Goal: Task Accomplishment & Management: Complete application form

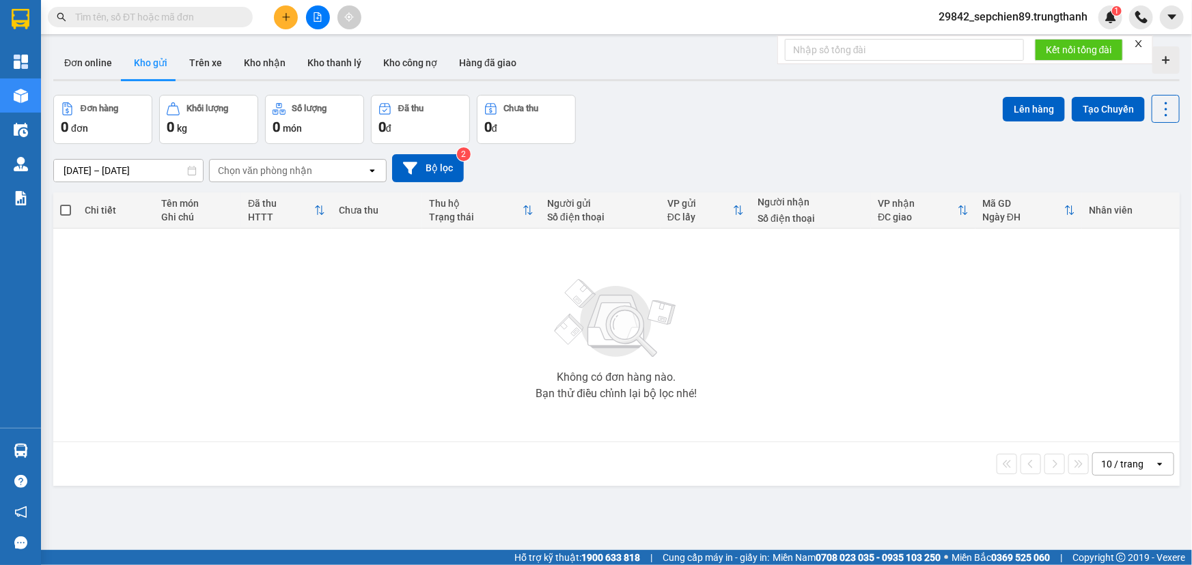
click at [278, 20] on button at bounding box center [286, 17] width 24 height 24
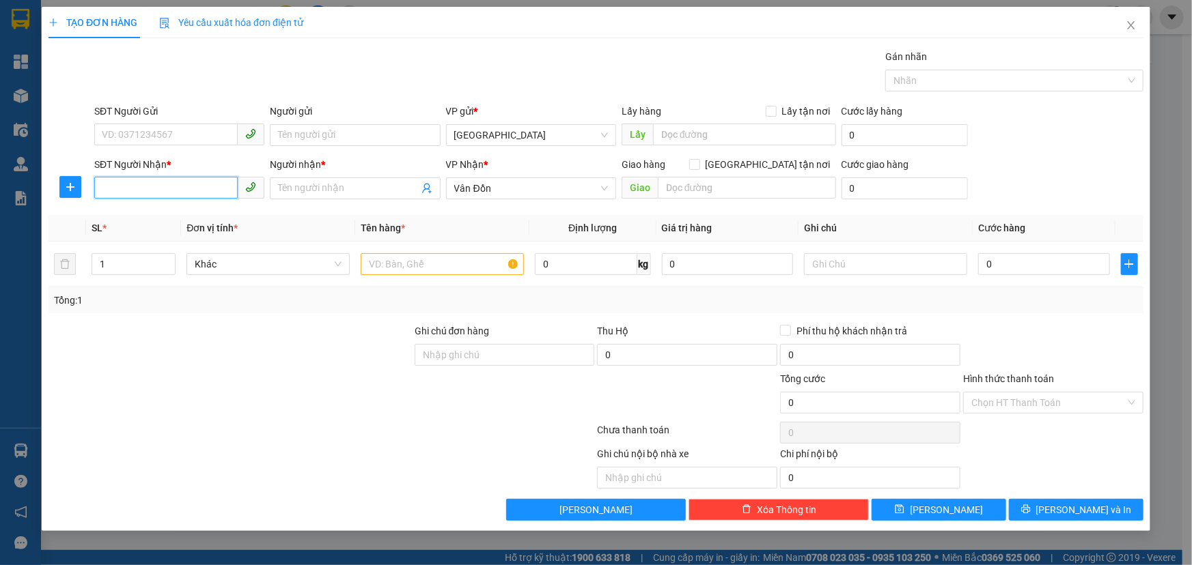
click at [124, 196] on input "SĐT Người Nhận *" at bounding box center [165, 188] width 143 height 22
click at [1131, 27] on icon "close" at bounding box center [1131, 25] width 8 height 8
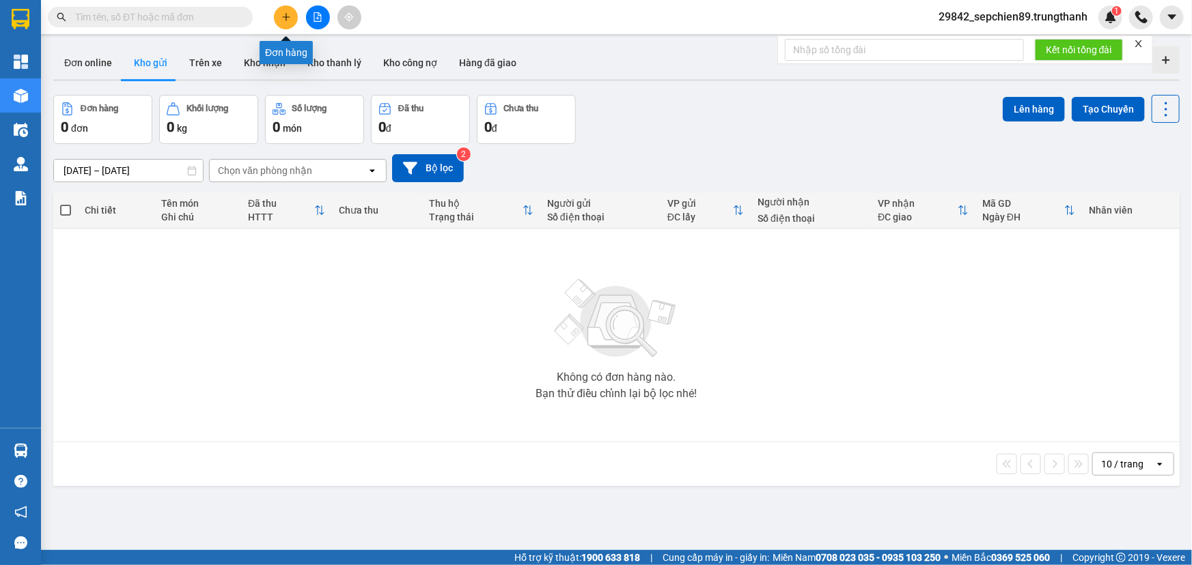
click at [293, 16] on button at bounding box center [286, 17] width 24 height 24
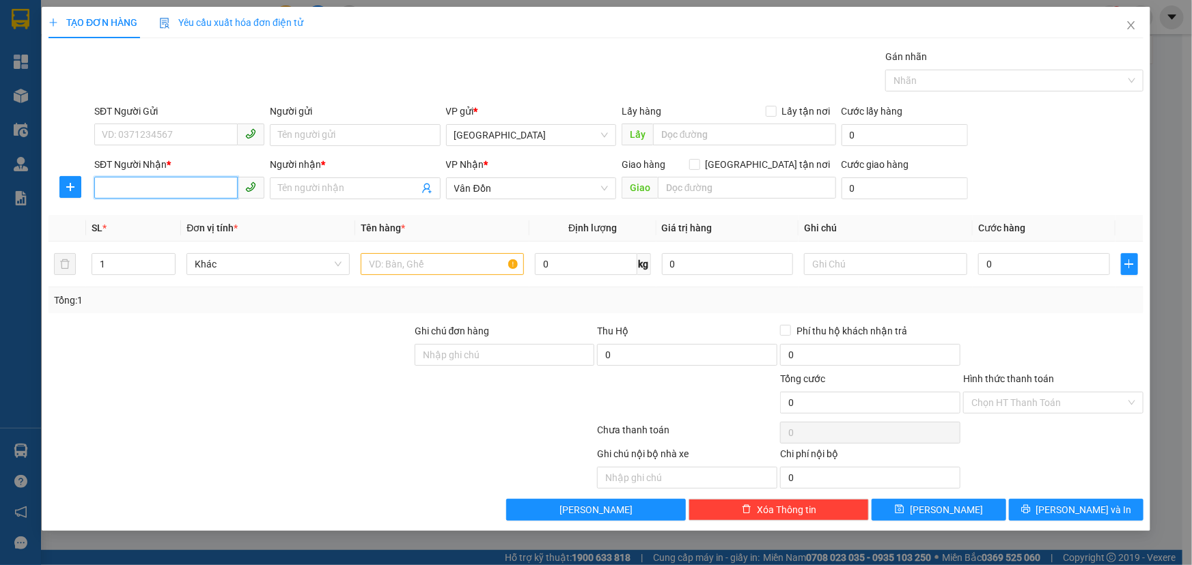
click at [165, 187] on input "SĐT Người Nhận *" at bounding box center [165, 188] width 143 height 22
click at [148, 133] on input "SĐT Người Gửi" at bounding box center [165, 135] width 143 height 22
type input "0962166923"
click at [307, 120] on div "Người gửi" at bounding box center [355, 114] width 170 height 20
click at [317, 135] on input "Người gửi" at bounding box center [355, 135] width 170 height 22
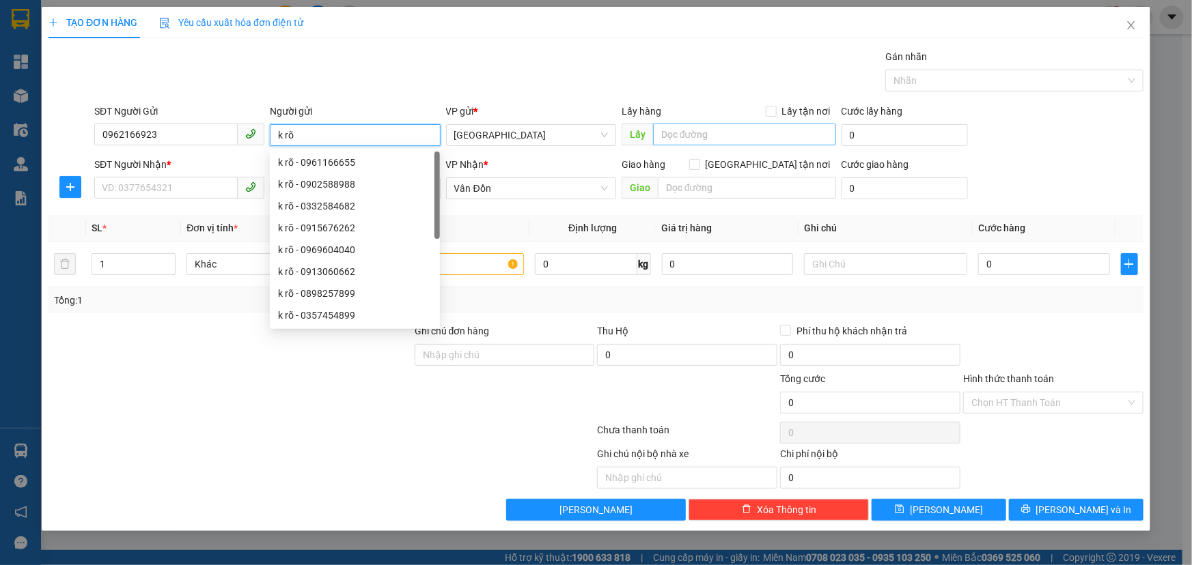
type input "k rõ"
click at [755, 140] on input "text" at bounding box center [744, 135] width 183 height 22
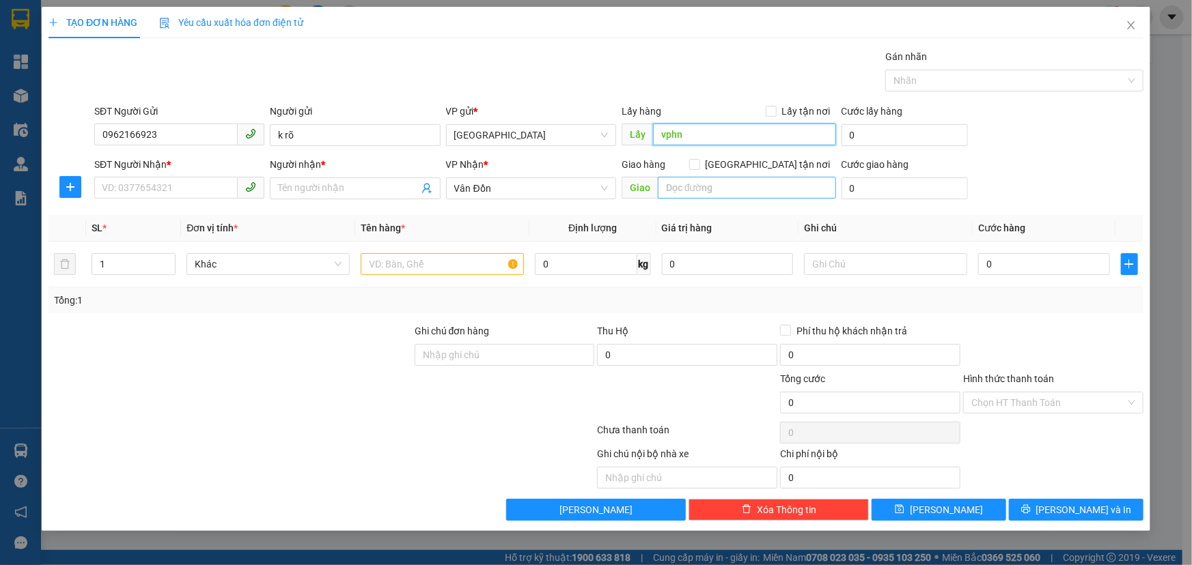
type input "vphn"
click at [713, 189] on input "text" at bounding box center [747, 188] width 178 height 22
type input "hoàng quốc việt hl"
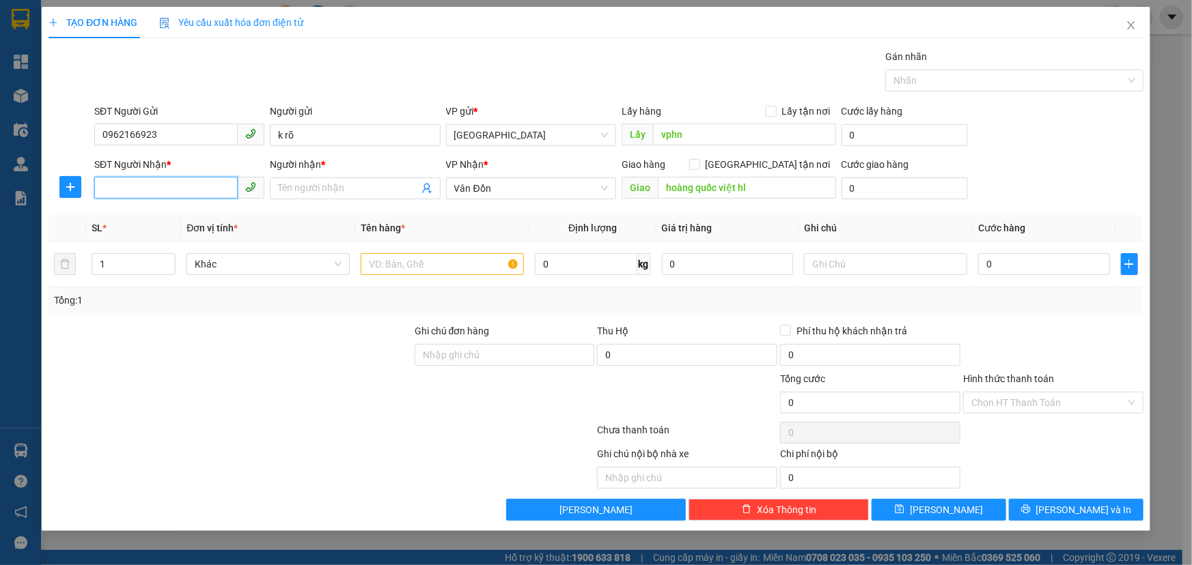
click at [130, 186] on input "SĐT Người Nhận *" at bounding box center [165, 188] width 143 height 22
type input "0334400357"
click at [324, 174] on div "Người nhận *" at bounding box center [355, 167] width 170 height 20
click at [329, 191] on input "Người nhận *" at bounding box center [348, 188] width 140 height 15
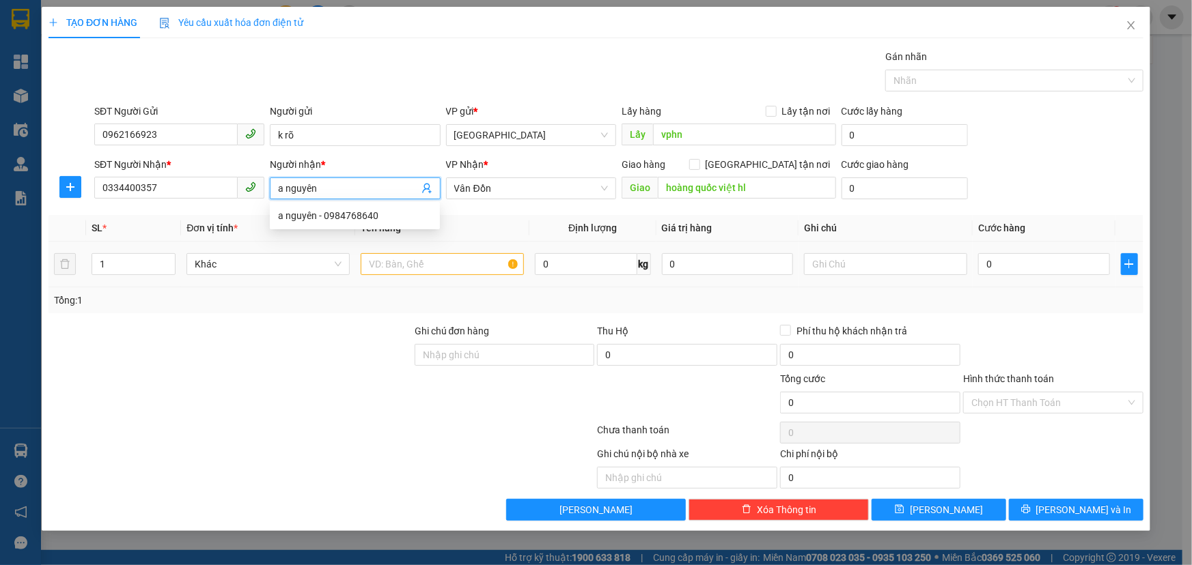
type input "a nguyên"
click at [458, 266] on input "text" at bounding box center [442, 264] width 163 height 22
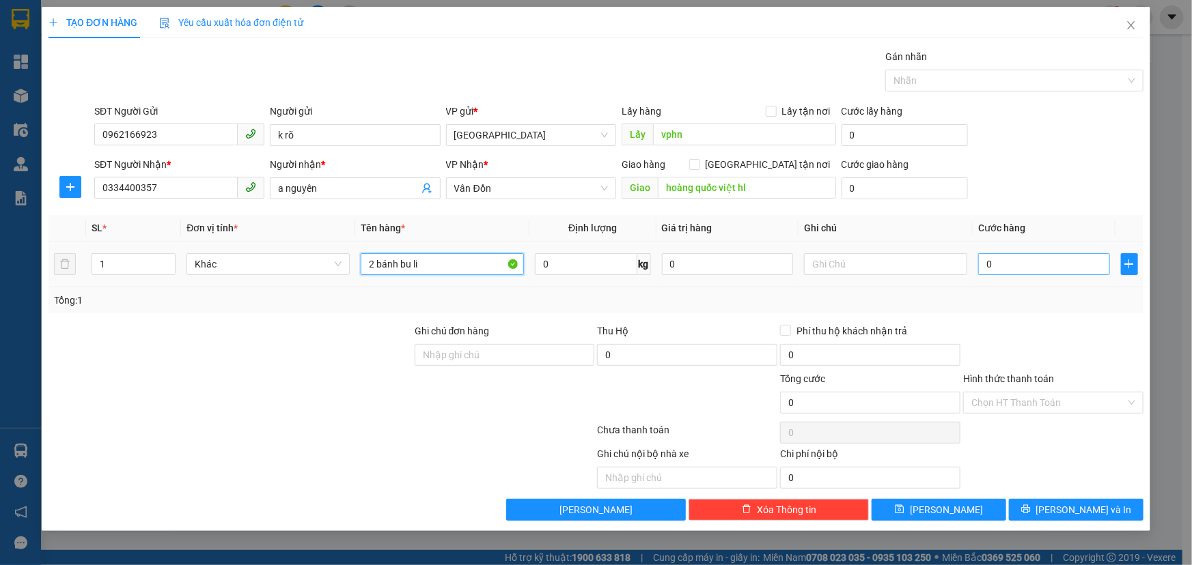
type input "2 bánh bu li"
click at [1003, 266] on input "0" at bounding box center [1044, 264] width 132 height 22
type input "1"
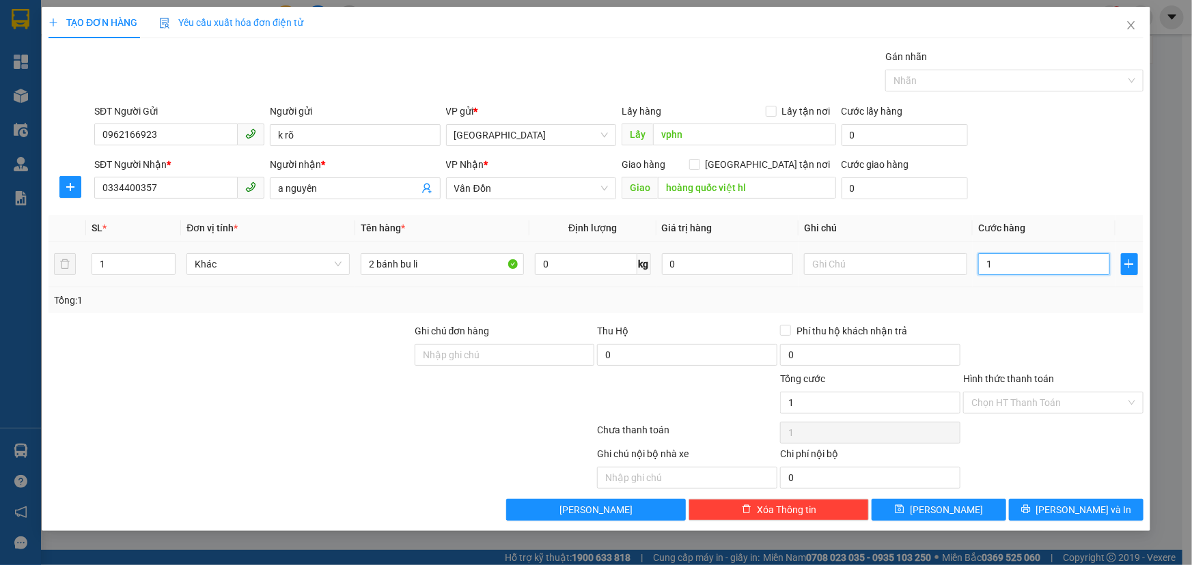
type input "10"
type input "100"
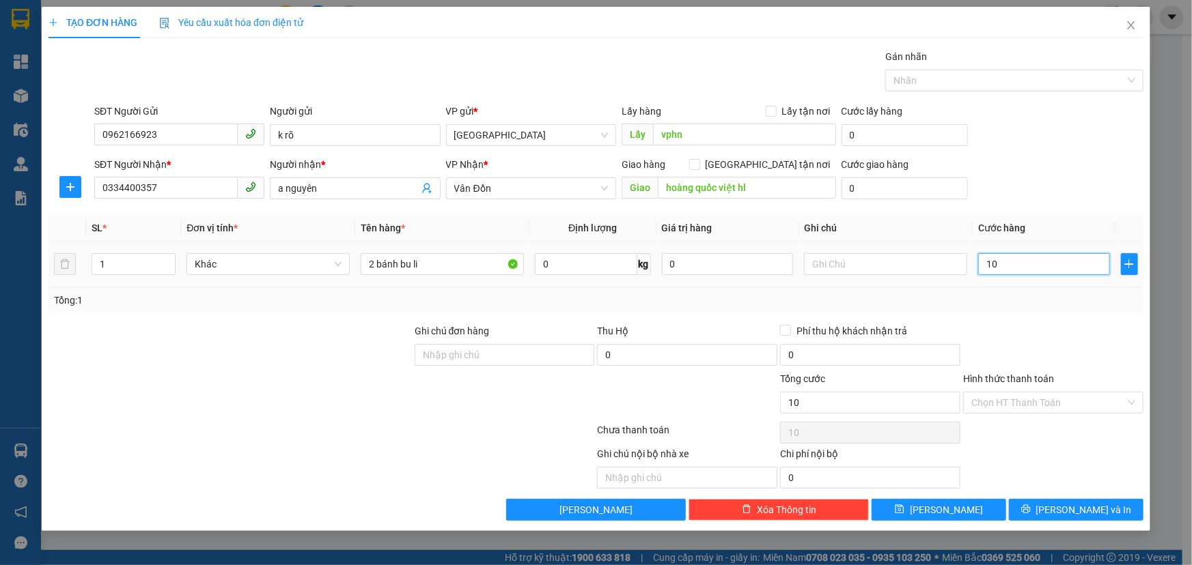
type input "100"
type input "1.000"
type input "10.000"
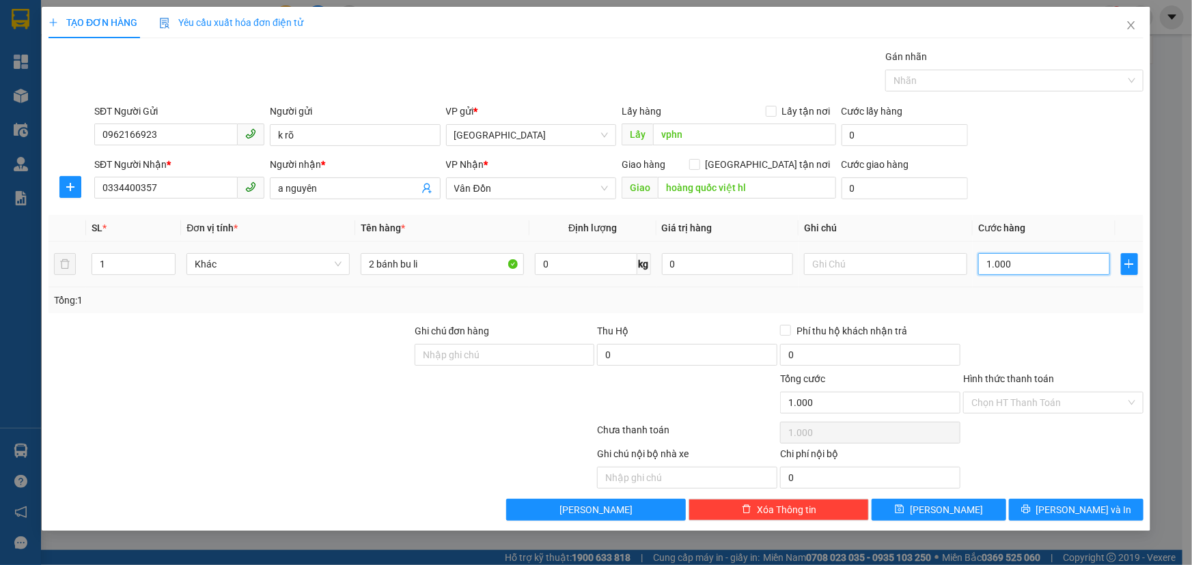
type input "10.000"
type input "100.000"
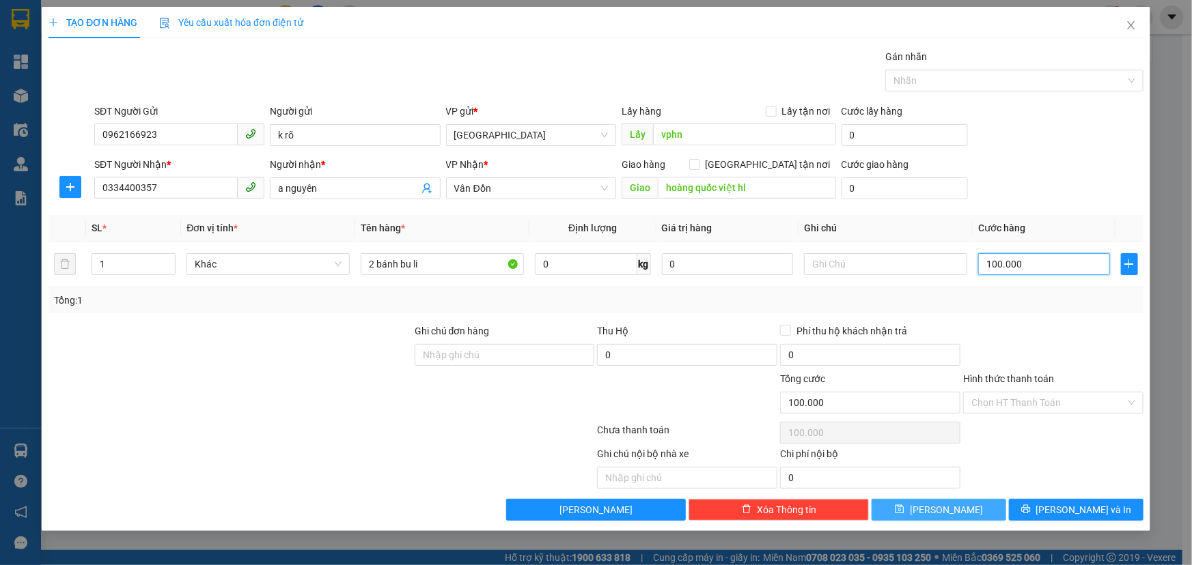
type input "100.000"
click at [942, 507] on span "[PERSON_NAME]" at bounding box center [946, 510] width 73 height 15
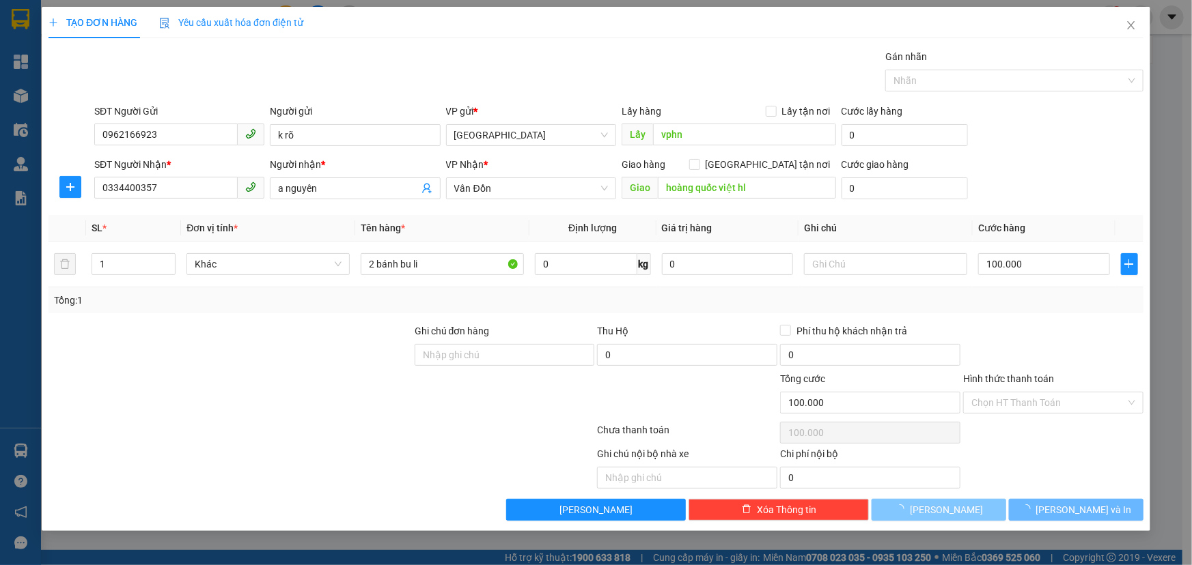
type input "0"
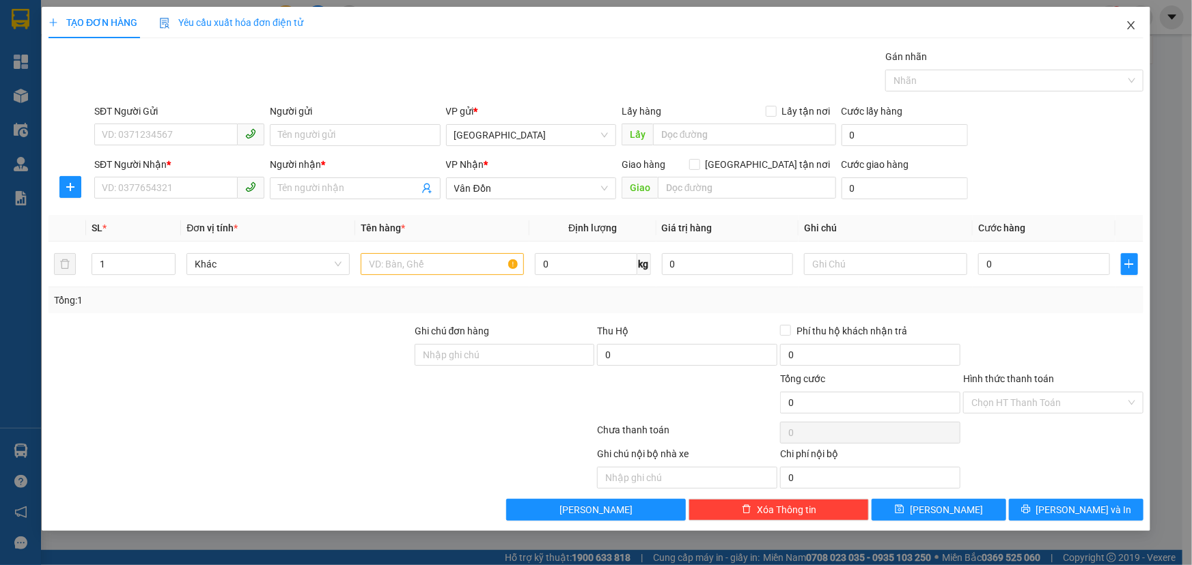
click at [1128, 27] on icon "close" at bounding box center [1130, 25] width 11 height 11
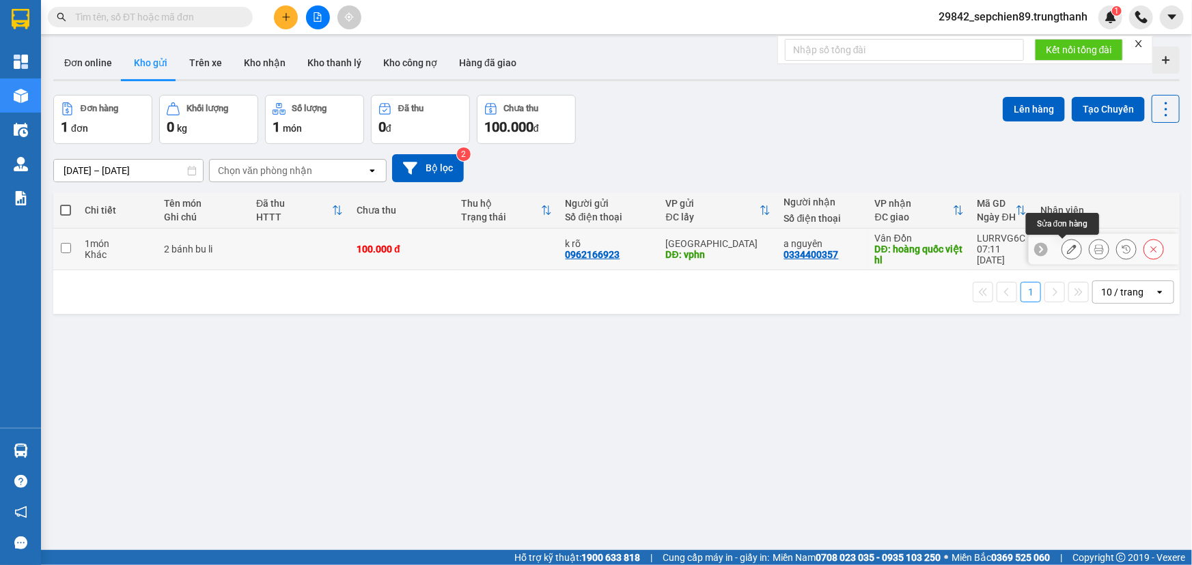
click at [1067, 247] on icon at bounding box center [1072, 249] width 10 height 10
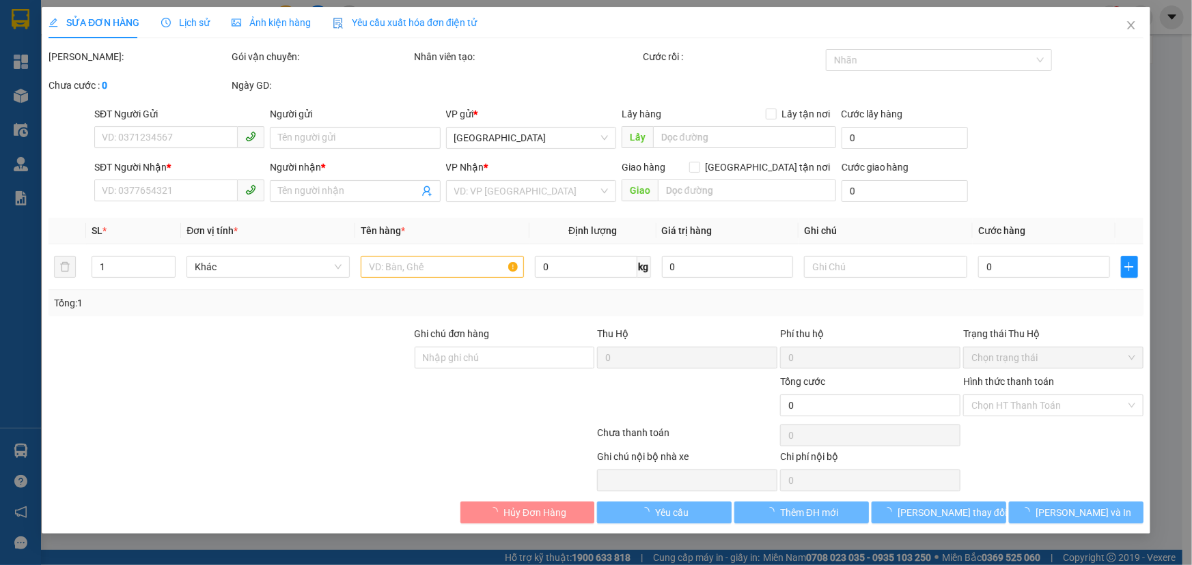
type input "0962166923"
type input "k rõ"
type input "vphn"
type input "0334400357"
type input "a nguyên"
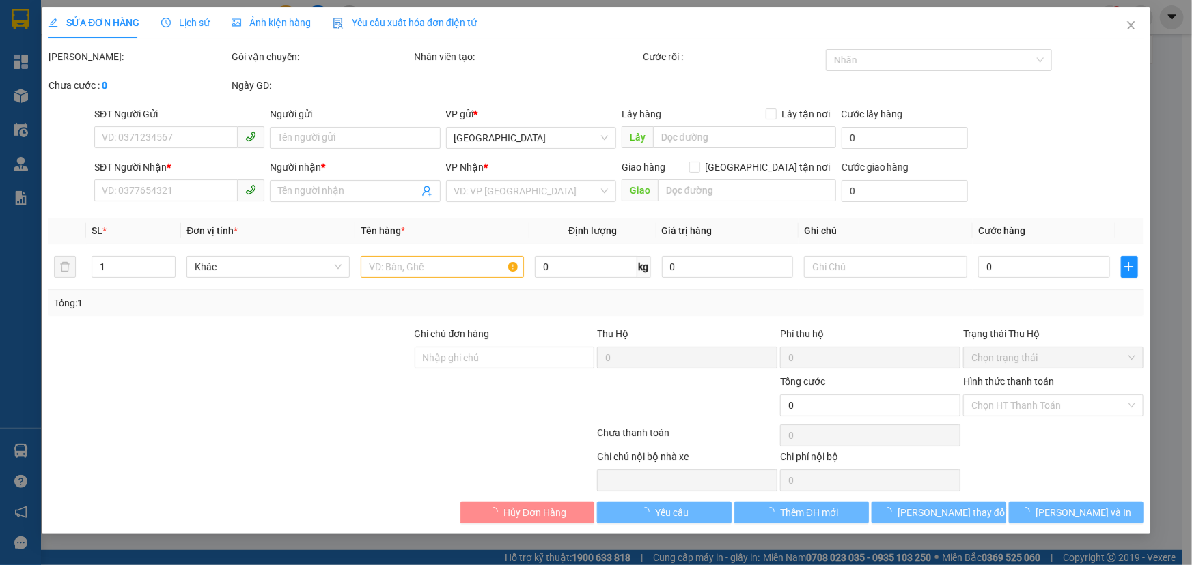
type input "hoàng quốc việt hl"
type input "100.000"
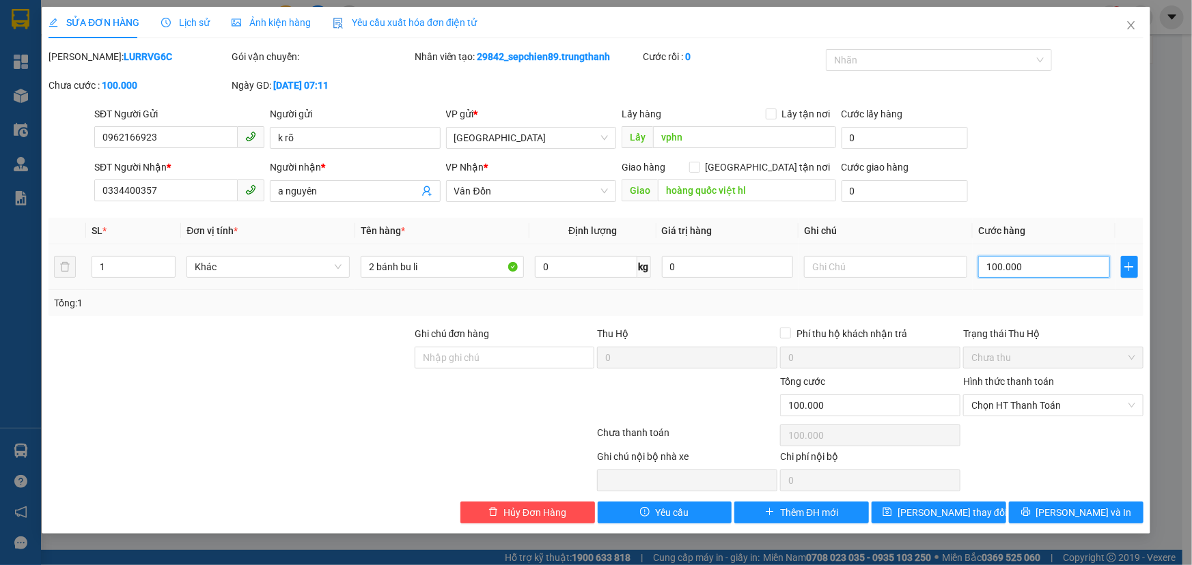
click at [1021, 268] on input "100.000" at bounding box center [1044, 267] width 132 height 22
click at [1009, 357] on span "Chưa thu" at bounding box center [1053, 358] width 164 height 20
click at [1022, 403] on span "Chọn HT Thanh Toán" at bounding box center [1053, 405] width 164 height 20
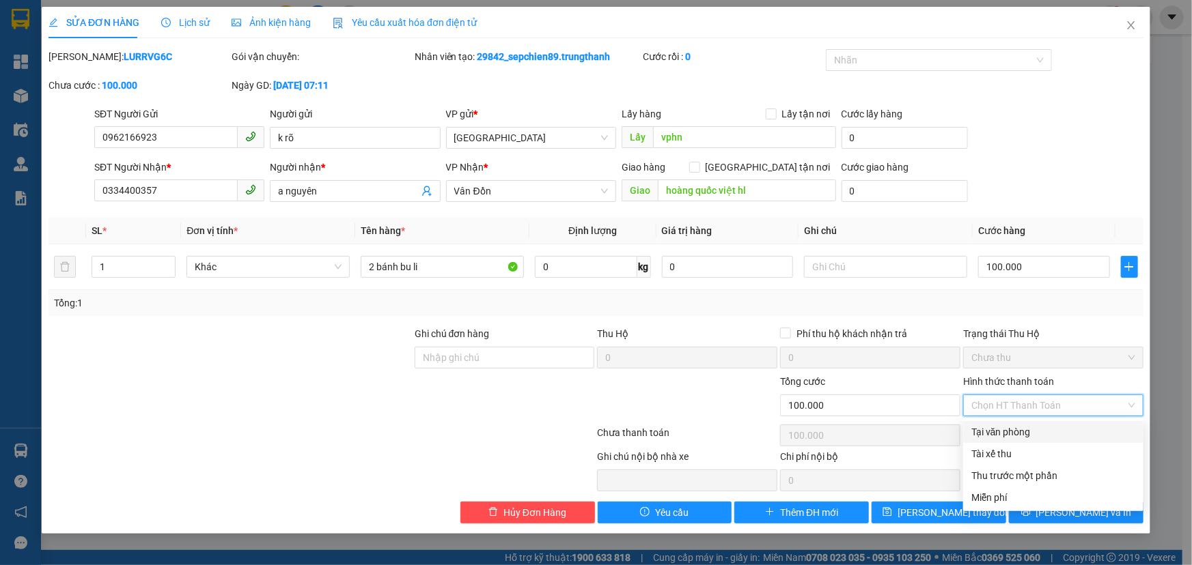
click at [1016, 428] on div "Tại văn phòng" at bounding box center [1053, 432] width 164 height 15
type input "0"
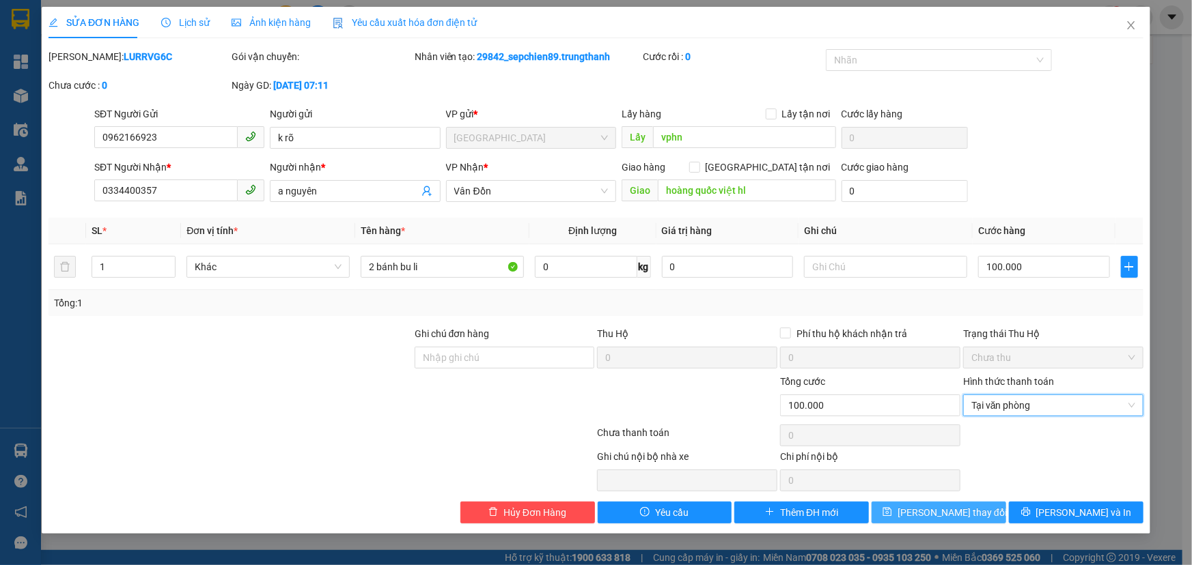
click at [924, 514] on span "[PERSON_NAME] thay đổi" at bounding box center [951, 512] width 109 height 15
